Goal: Task Accomplishment & Management: Use online tool/utility

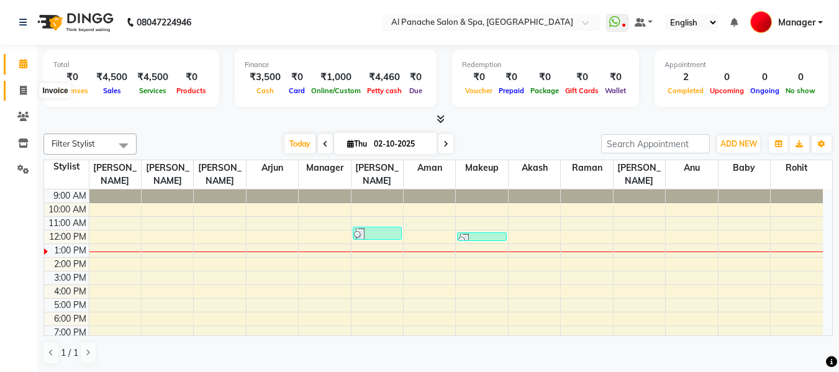
click at [21, 91] on icon at bounding box center [23, 90] width 7 height 9
select select "service"
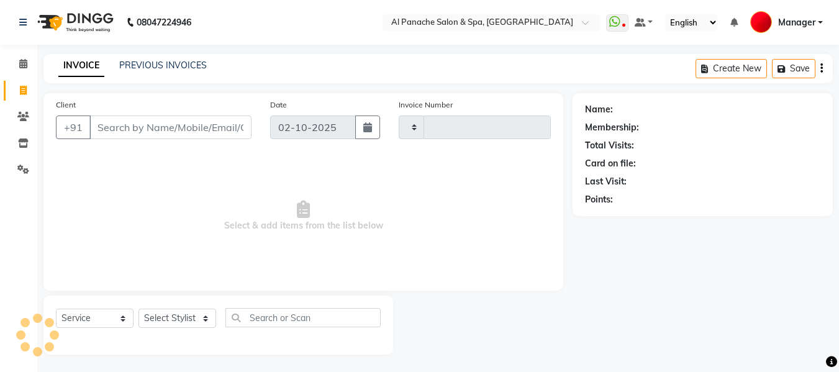
type input "2529"
select select "751"
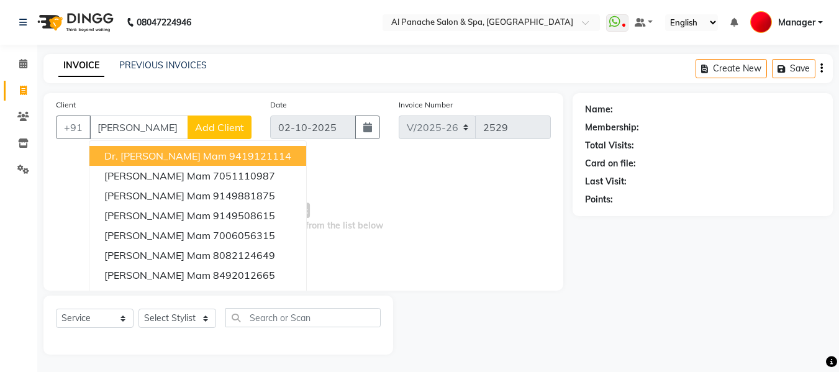
click at [205, 163] on button "Dr. [PERSON_NAME] mam 9419121114" at bounding box center [197, 156] width 217 height 20
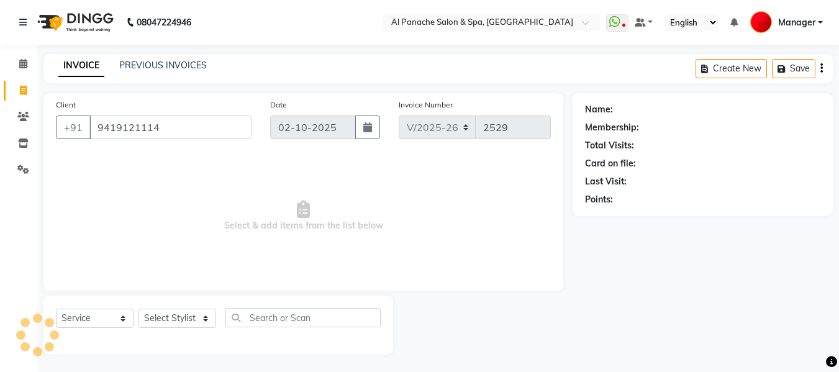
type input "9419121114"
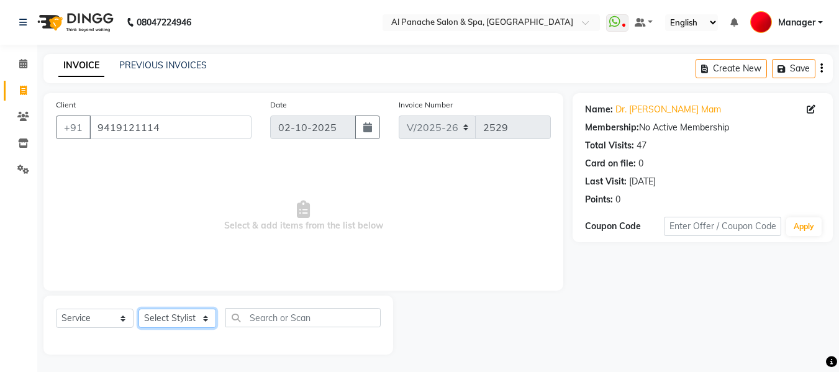
click at [171, 322] on select "Select Stylist [PERSON_NAME] [PERSON_NAME] Baby [PERSON_NAME] Makeup Manager [P…" at bounding box center [177, 317] width 78 height 19
select select "12068"
click at [138, 308] on select "Select Stylist [PERSON_NAME] [PERSON_NAME] Baby [PERSON_NAME] Makeup Manager [P…" at bounding box center [177, 317] width 78 height 19
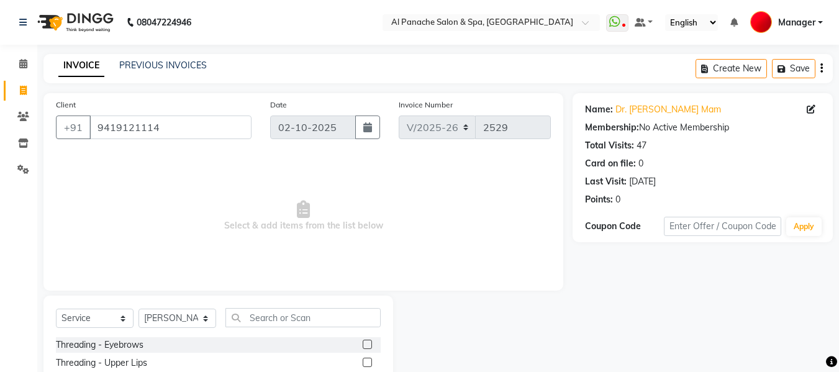
click at [362, 344] on label at bounding box center [366, 344] width 9 height 9
click at [362, 344] on input "checkbox" at bounding box center [366, 345] width 8 height 8
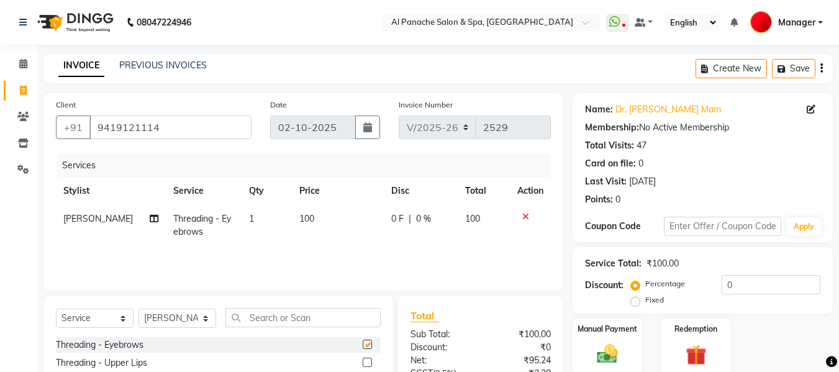
checkbox input "false"
click at [362, 361] on label at bounding box center [366, 362] width 9 height 9
click at [362, 361] on input "checkbox" at bounding box center [366, 363] width 8 height 8
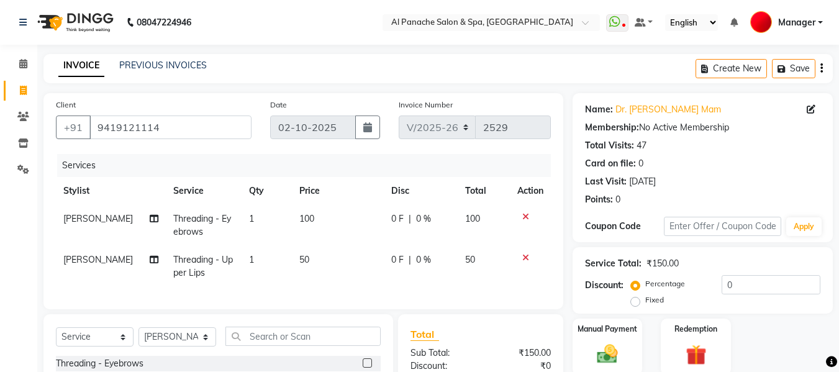
checkbox input "false"
click at [829, 290] on div "Service Total: ₹150.00 Discount: Percentage Fixed 0" at bounding box center [702, 280] width 260 height 66
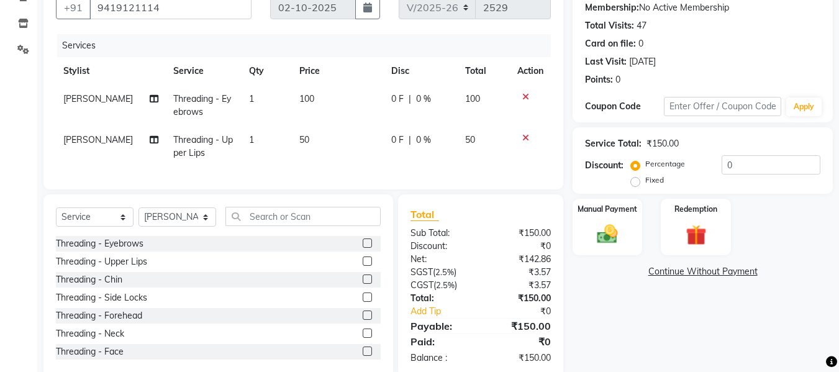
scroll to position [153, 0]
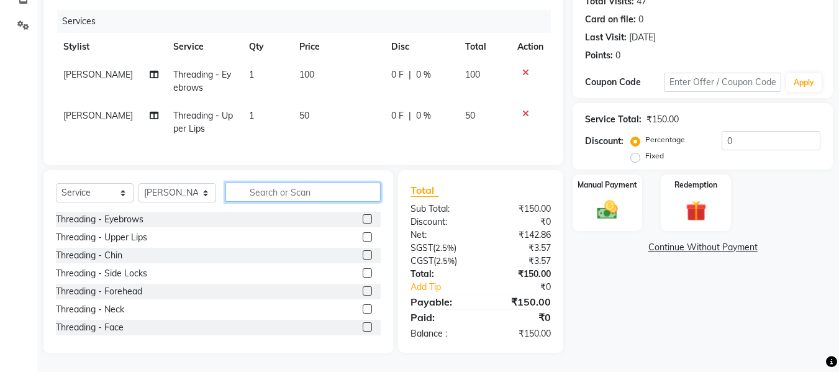
click at [277, 187] on input "text" at bounding box center [302, 191] width 155 height 19
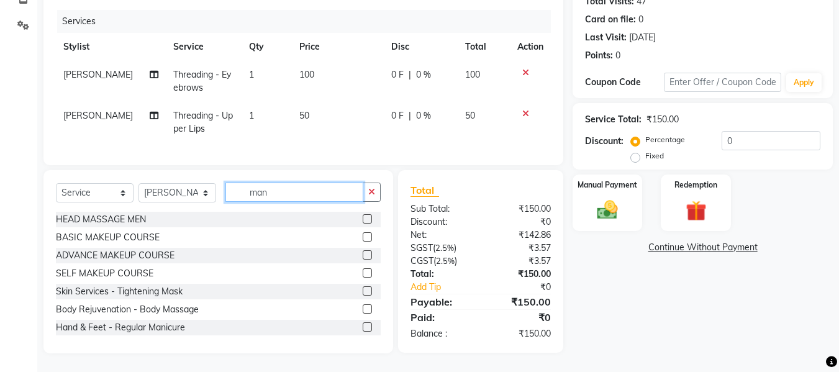
scroll to position [153, 0]
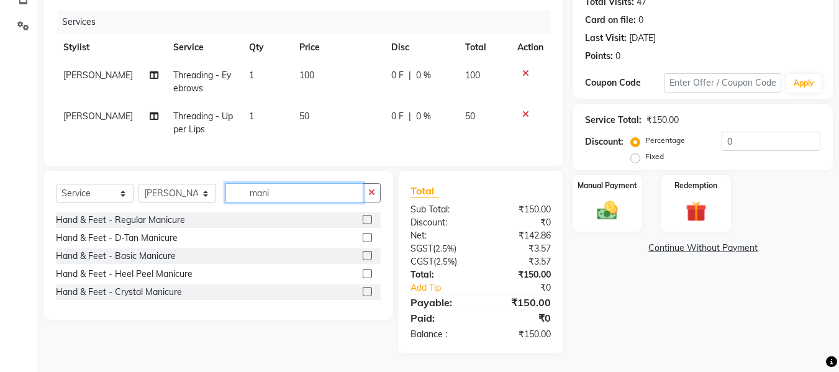
type input "mani"
click at [369, 218] on label at bounding box center [366, 219] width 9 height 9
click at [369, 218] on input "checkbox" at bounding box center [366, 220] width 8 height 8
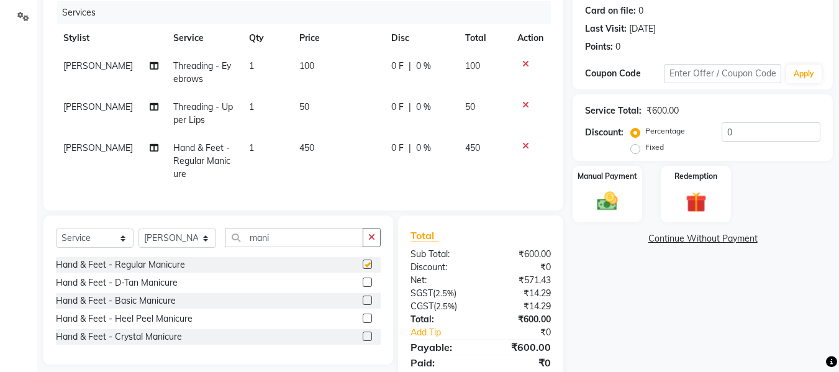
checkbox input "false"
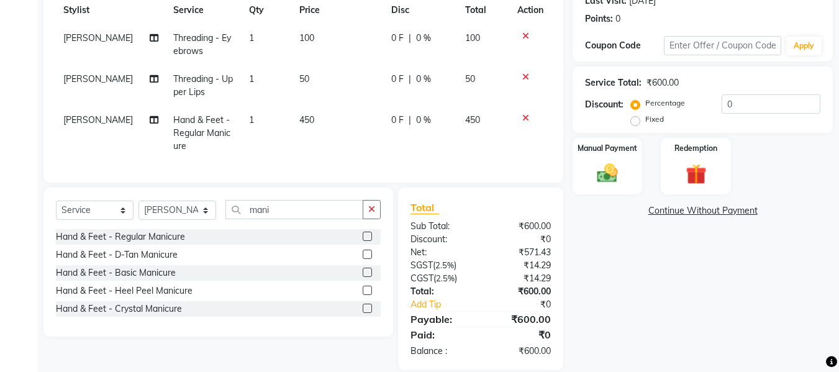
scroll to position [207, 0]
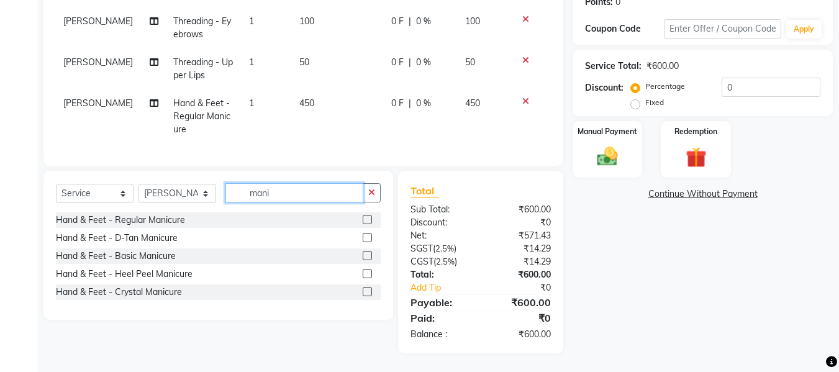
click at [305, 196] on input "mani" at bounding box center [294, 192] width 138 height 19
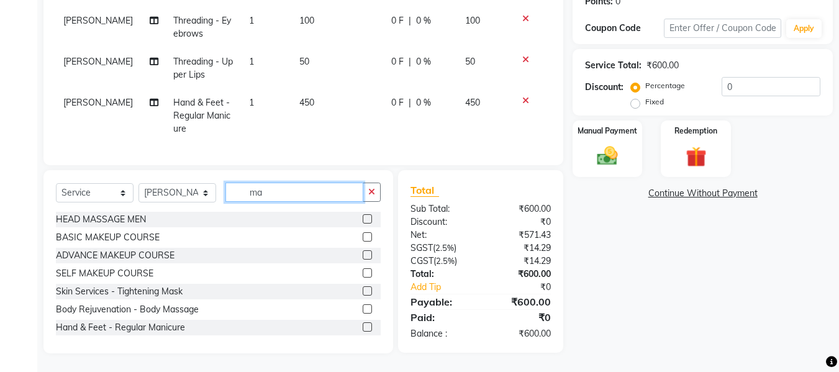
type input "m"
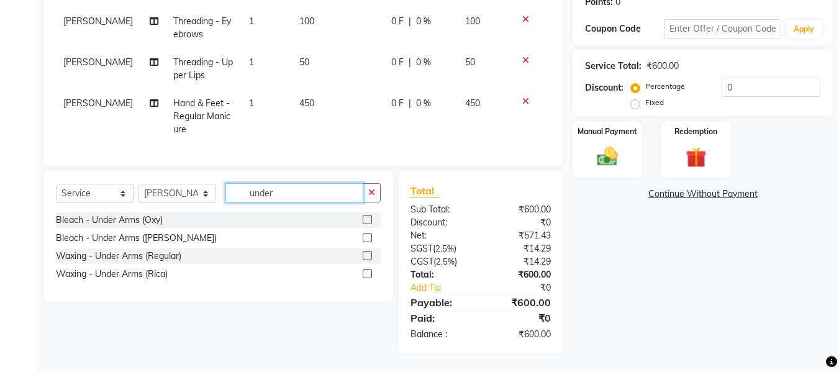
type input "under"
click at [368, 275] on label at bounding box center [366, 273] width 9 height 9
click at [368, 275] on input "checkbox" at bounding box center [366, 274] width 8 height 8
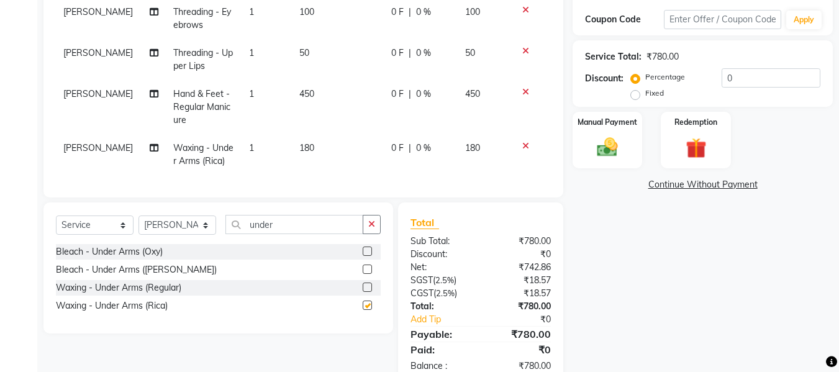
checkbox input "false"
click at [319, 234] on input "under" at bounding box center [294, 224] width 138 height 19
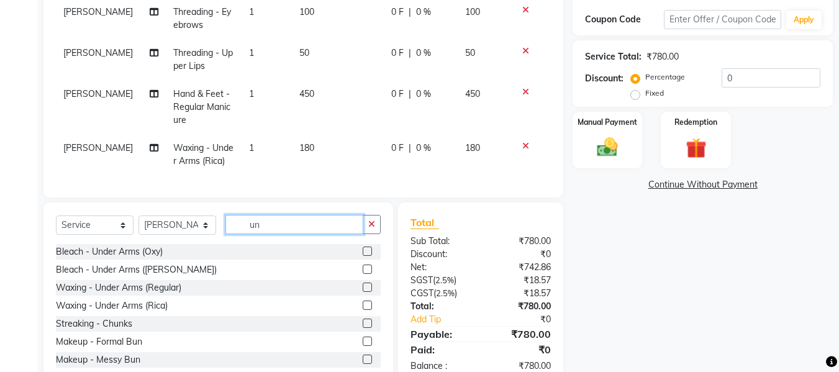
type input "u"
type input "waxi"
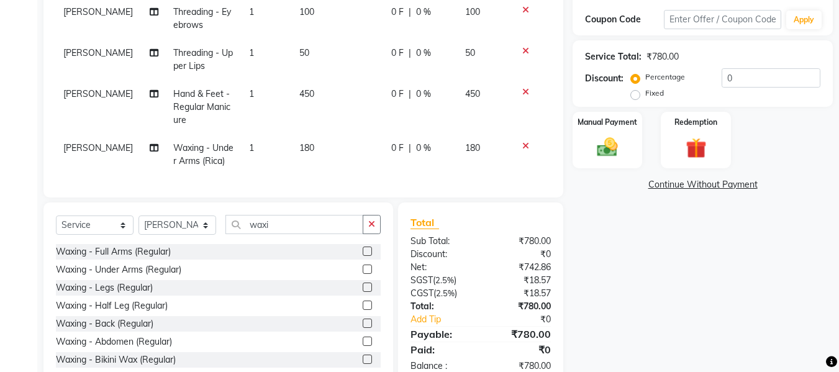
click at [362, 256] on label at bounding box center [366, 250] width 9 height 9
click at [362, 256] on input "checkbox" at bounding box center [366, 252] width 8 height 8
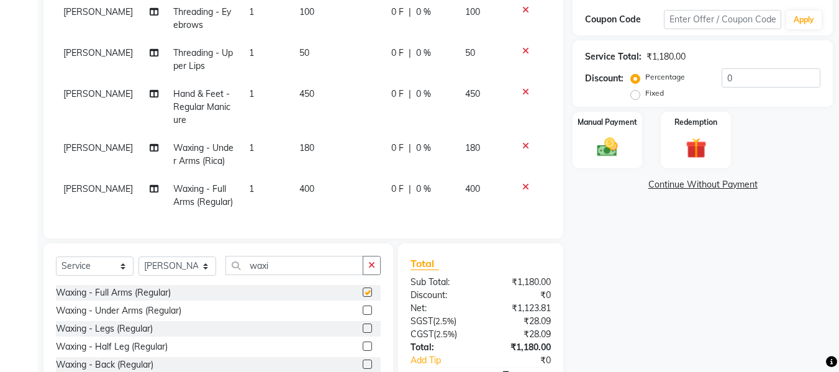
checkbox input "false"
click at [362, 351] on label at bounding box center [366, 345] width 9 height 9
click at [362, 351] on input "checkbox" at bounding box center [366, 347] width 8 height 8
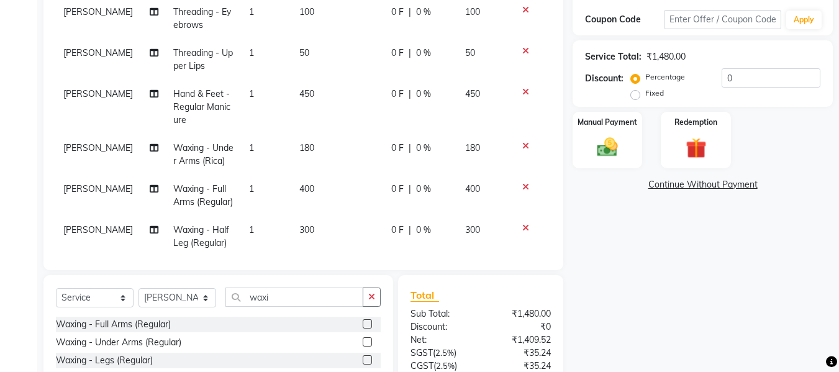
checkbox input "false"
click at [657, 252] on div "Name: Dr. [PERSON_NAME] Mam Membership: No Active Membership Total Visits: 47 C…" at bounding box center [706, 172] width 269 height 572
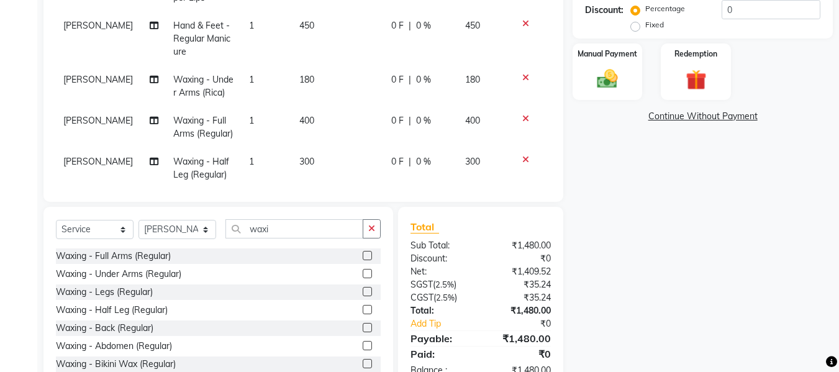
scroll to position [312, 0]
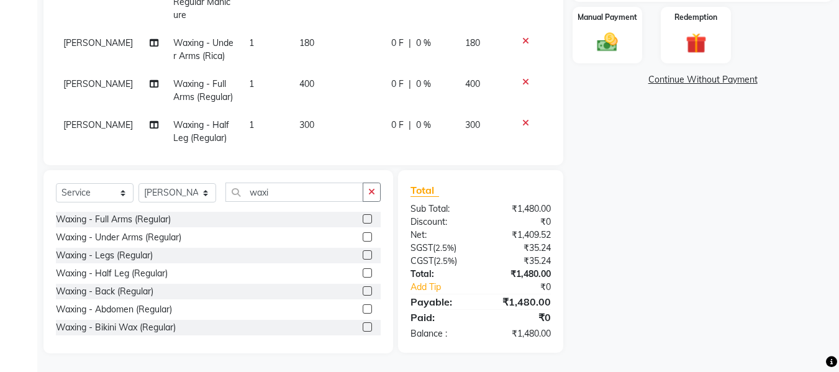
click at [299, 88] on span "400" at bounding box center [306, 83] width 15 height 11
select select "12068"
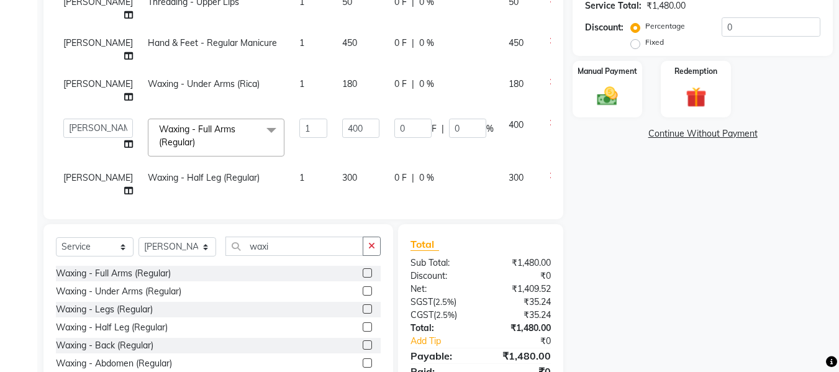
scroll to position [237, 0]
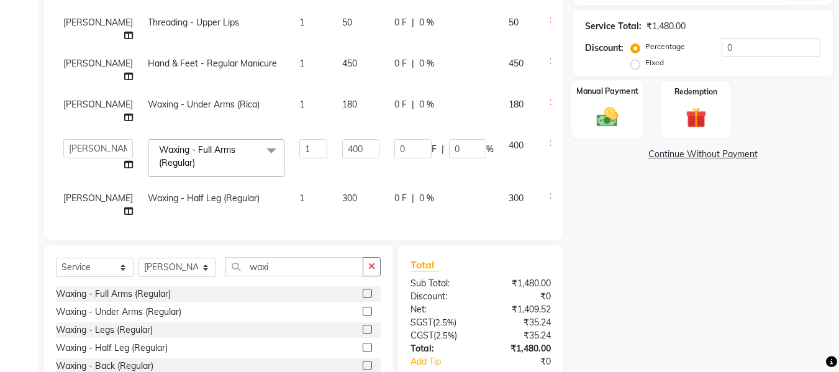
click at [595, 117] on img at bounding box center [607, 116] width 35 height 25
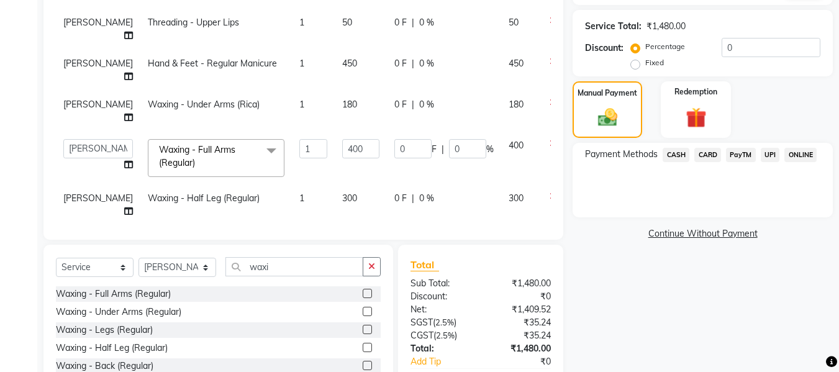
click at [763, 155] on span "UPI" at bounding box center [769, 155] width 19 height 14
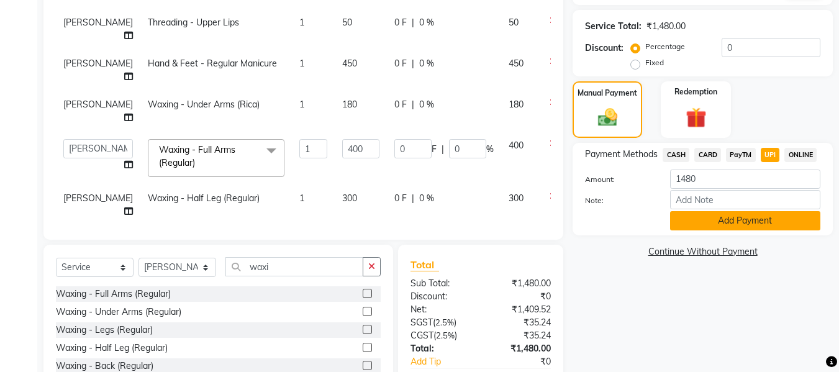
click at [726, 227] on button "Add Payment" at bounding box center [745, 220] width 150 height 19
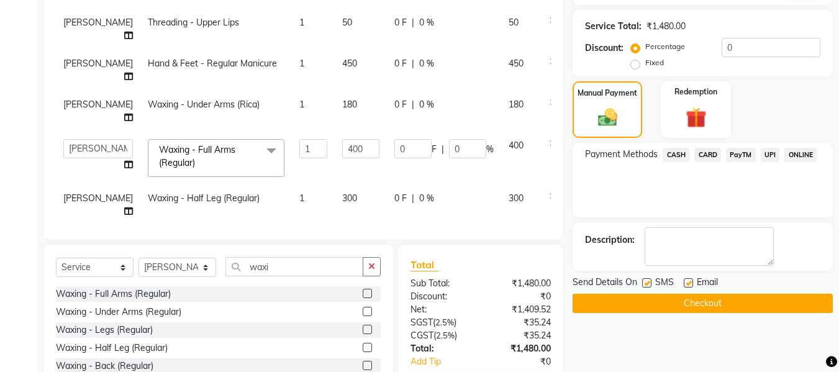
click at [728, 300] on button "Checkout" at bounding box center [702, 303] width 260 height 19
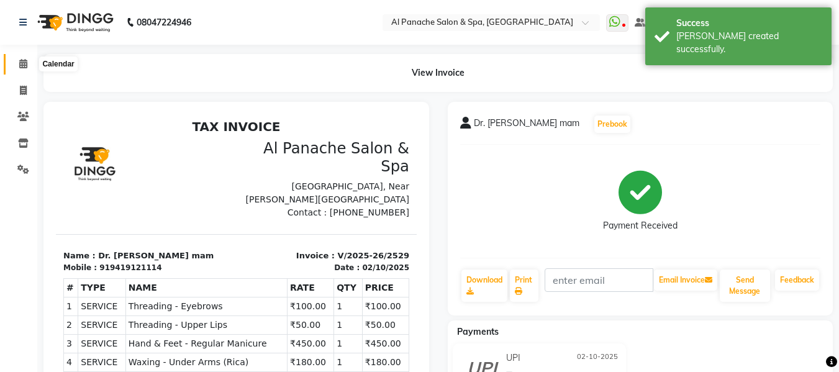
click at [22, 66] on icon at bounding box center [23, 63] width 8 height 9
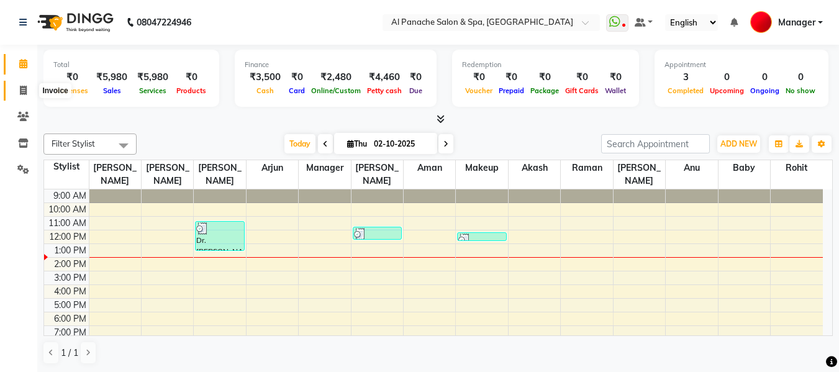
click at [23, 86] on icon at bounding box center [23, 90] width 7 height 9
select select "service"
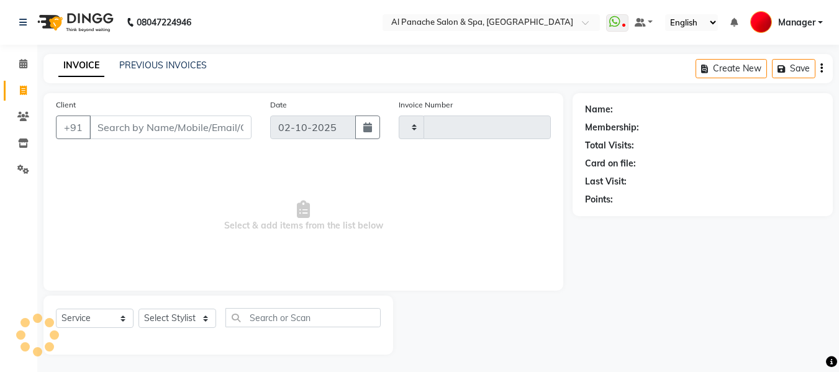
type input "2530"
select select "751"
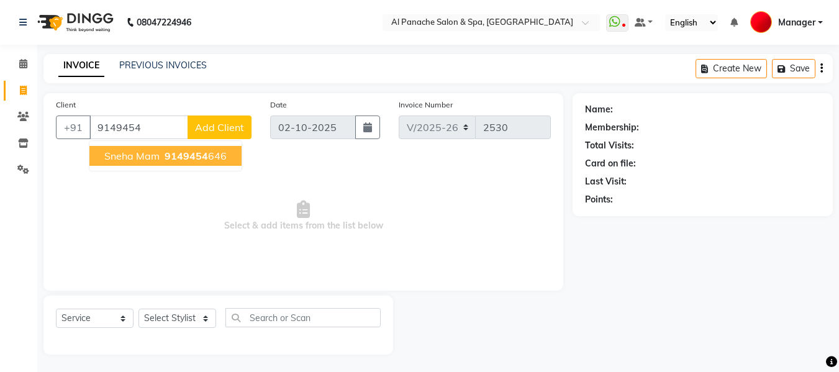
click at [209, 156] on ngb-highlight "9149454 646" at bounding box center [194, 156] width 65 height 12
type input "9149454646"
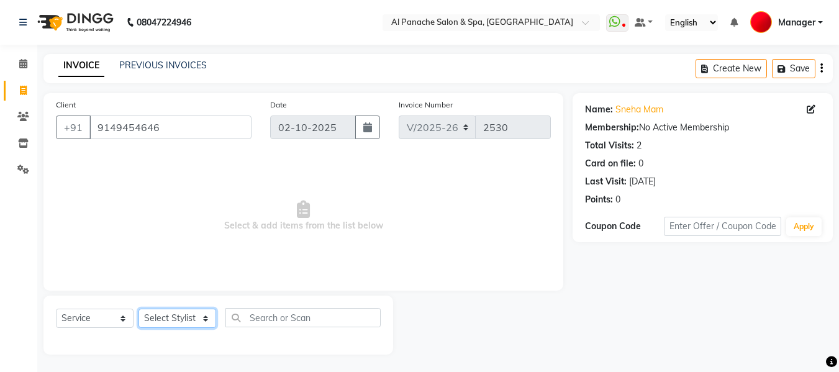
click at [194, 317] on select "Select Stylist [PERSON_NAME] [PERSON_NAME] Baby [PERSON_NAME] Makeup Manager [P…" at bounding box center [177, 317] width 78 height 19
select select "50648"
click at [138, 308] on select "Select Stylist [PERSON_NAME] [PERSON_NAME] Baby [PERSON_NAME] Makeup Manager [P…" at bounding box center [177, 317] width 78 height 19
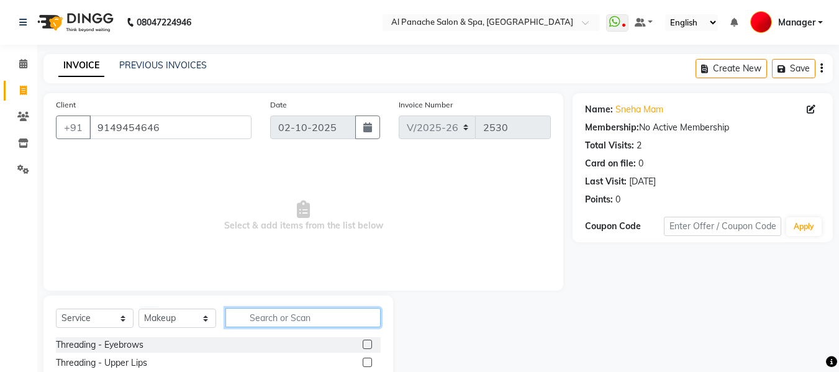
click at [316, 322] on input "text" at bounding box center [302, 317] width 155 height 19
type input "party"
click at [371, 345] on label at bounding box center [366, 344] width 9 height 9
click at [371, 345] on input "checkbox" at bounding box center [366, 345] width 8 height 8
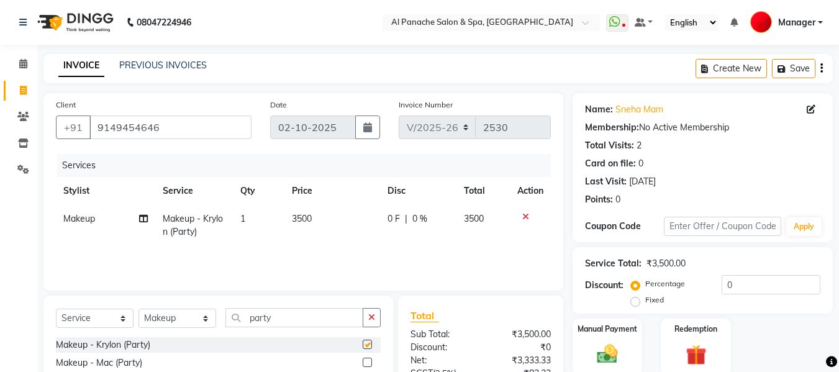
checkbox input "false"
click at [298, 218] on span "3500" at bounding box center [302, 218] width 20 height 11
select select "50648"
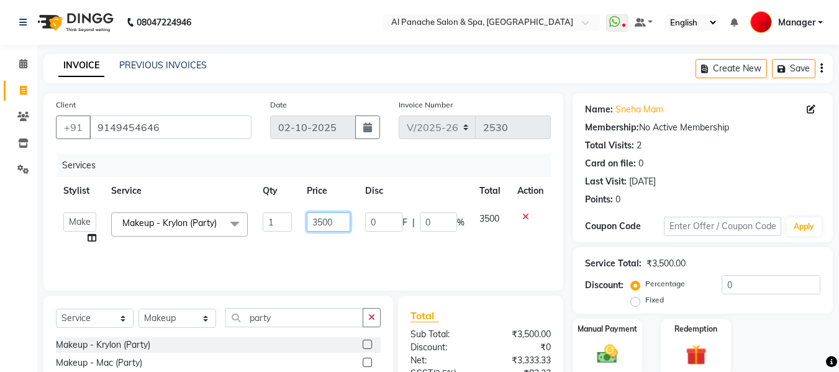
click at [320, 226] on input "3500" at bounding box center [328, 221] width 43 height 19
type input "1500"
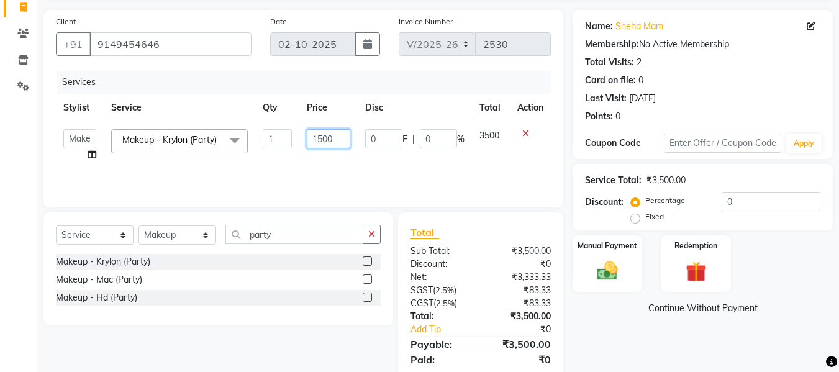
scroll to position [125, 0]
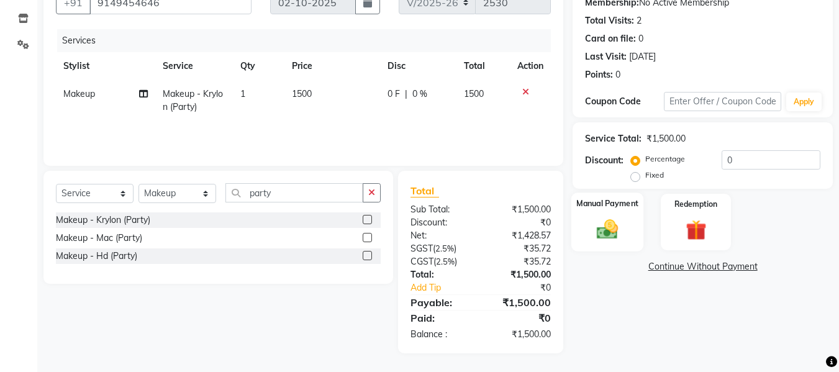
click at [595, 230] on img at bounding box center [607, 229] width 35 height 25
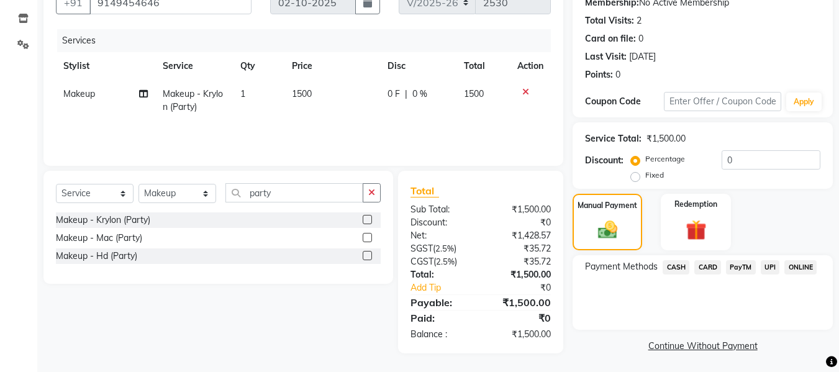
click at [674, 261] on span "CASH" at bounding box center [675, 267] width 27 height 14
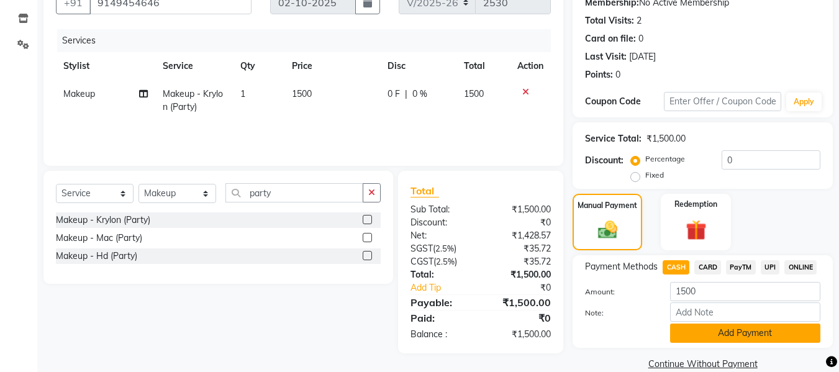
click at [708, 329] on button "Add Payment" at bounding box center [745, 332] width 150 height 19
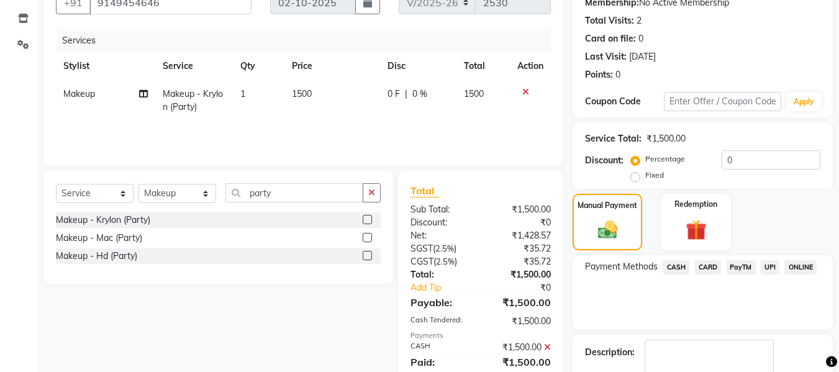
scroll to position [197, 0]
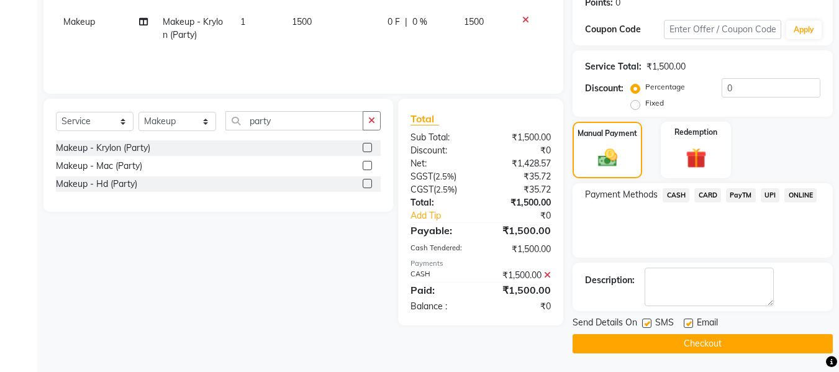
click at [734, 340] on button "Checkout" at bounding box center [702, 343] width 260 height 19
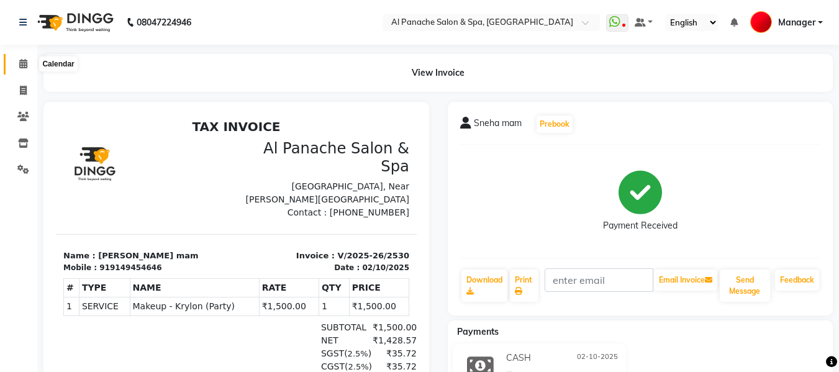
click at [24, 59] on icon at bounding box center [23, 63] width 8 height 9
